Goal: Entertainment & Leisure: Consume media (video, audio)

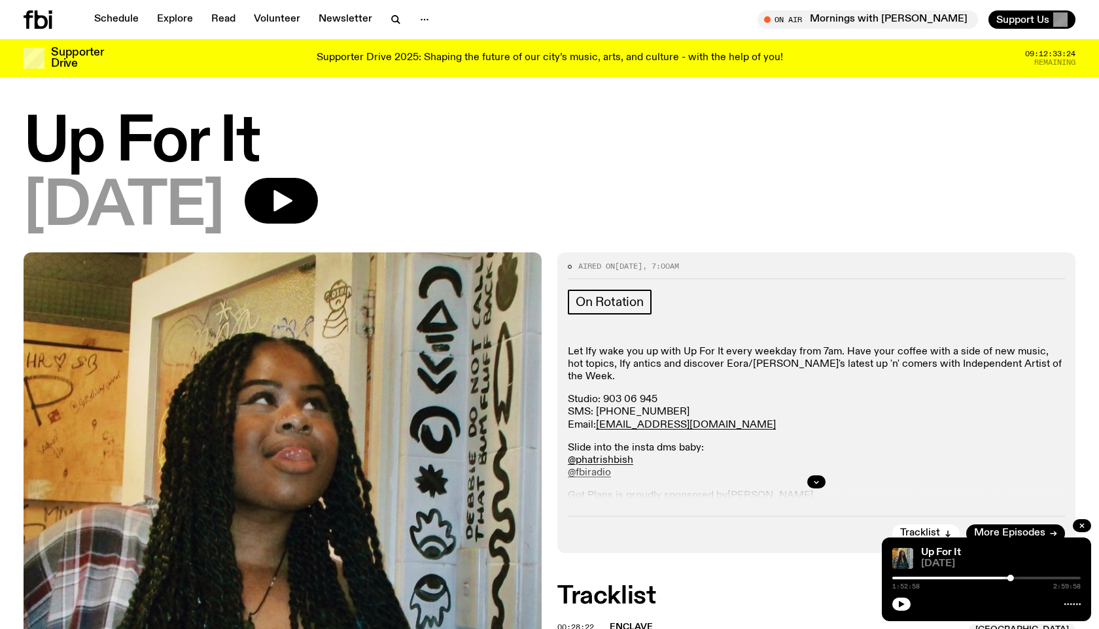
scroll to position [1106, 0]
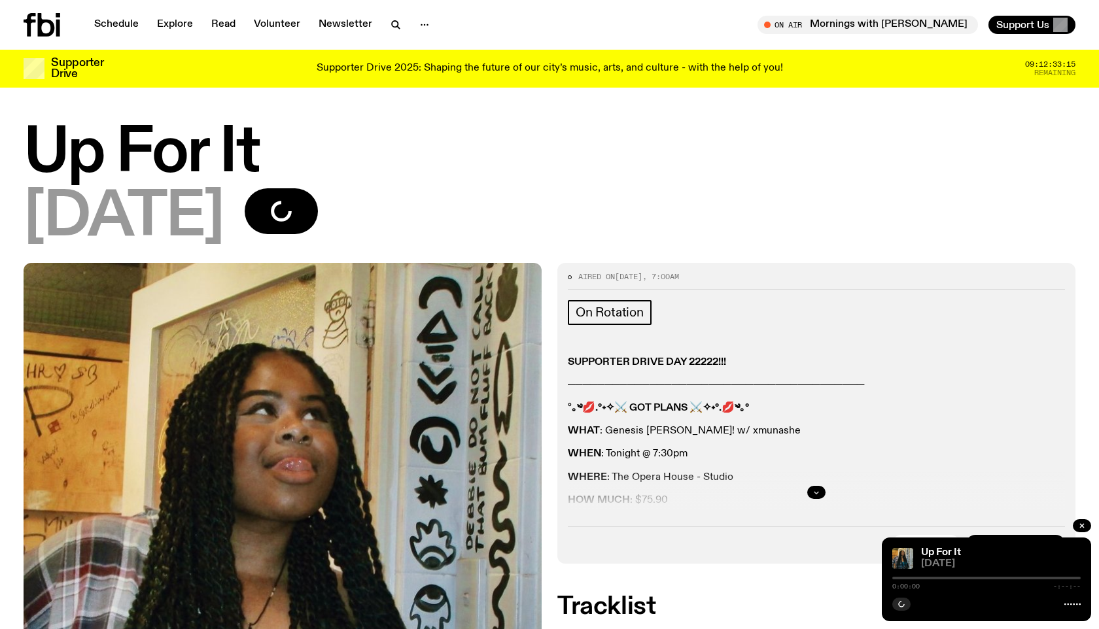
click at [817, 491] on icon "button" at bounding box center [817, 493] width 8 height 8
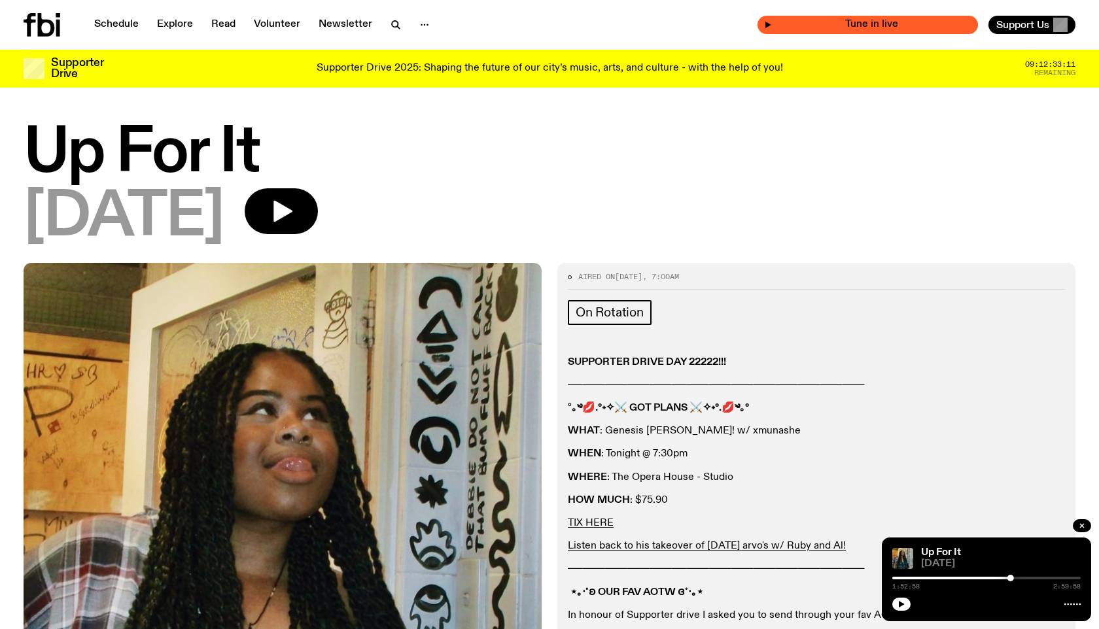
click at [809, 24] on span "Tune in live" at bounding box center [872, 25] width 200 height 10
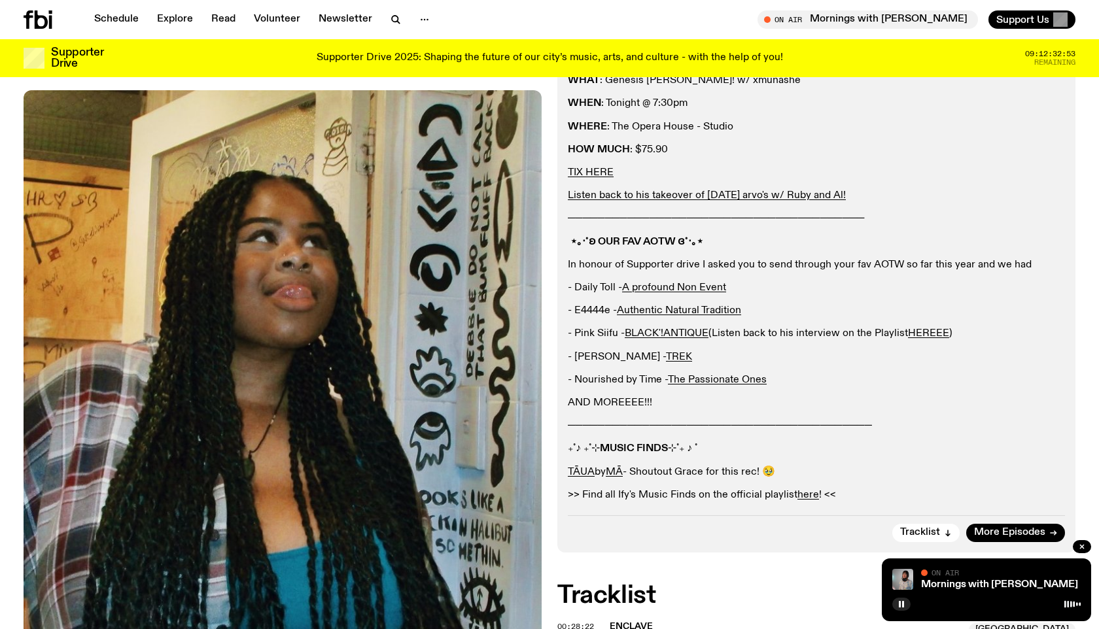
scroll to position [383, 0]
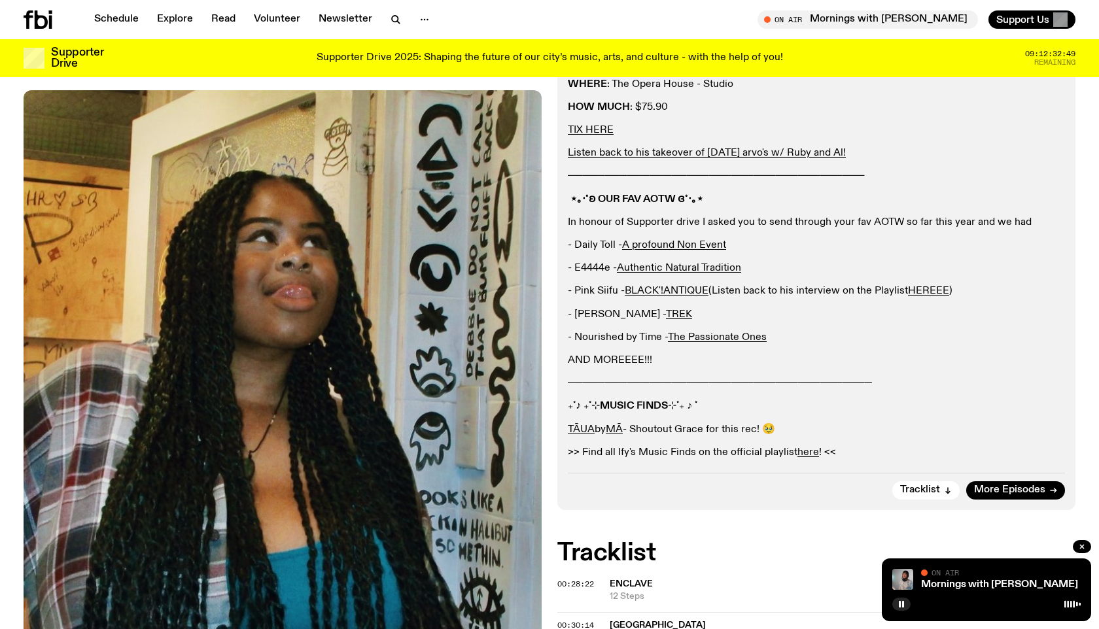
click at [39, 18] on icon at bounding box center [41, 19] width 13 height 18
